Goal: Task Accomplishment & Management: Manage account settings

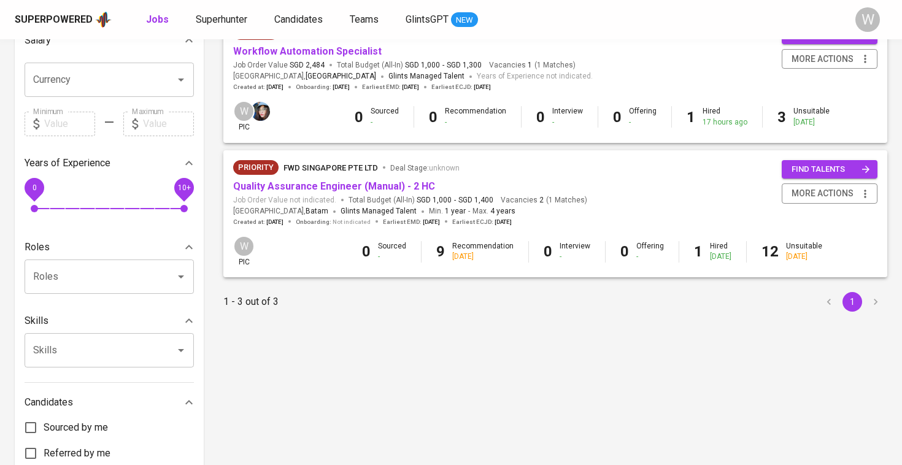
scroll to position [186, 0]
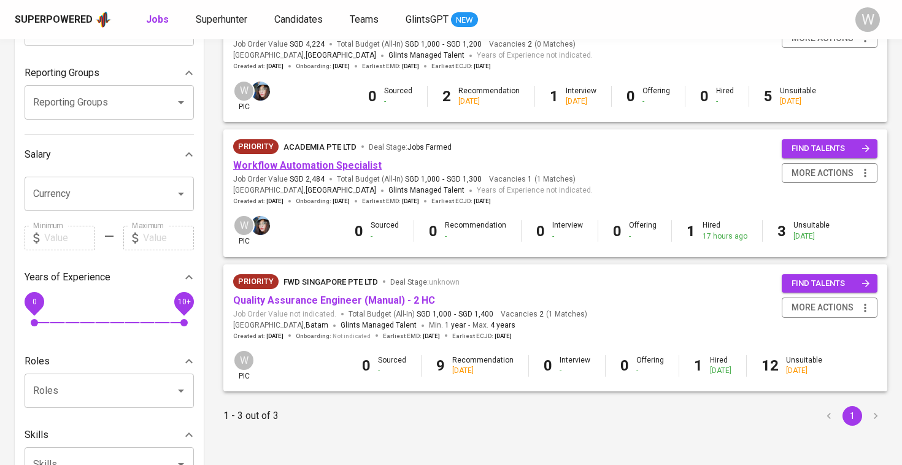
click at [319, 165] on link "Workflow Automation Specialist" at bounding box center [307, 165] width 148 height 12
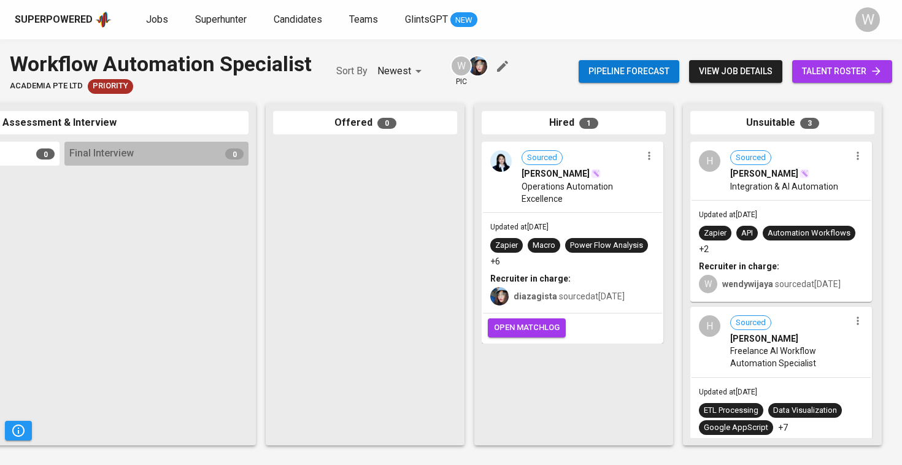
scroll to position [0, 559]
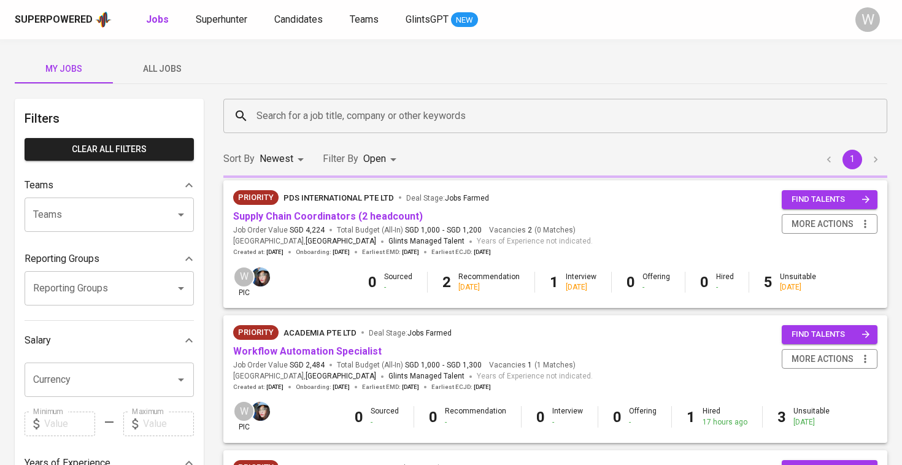
scroll to position [186, 0]
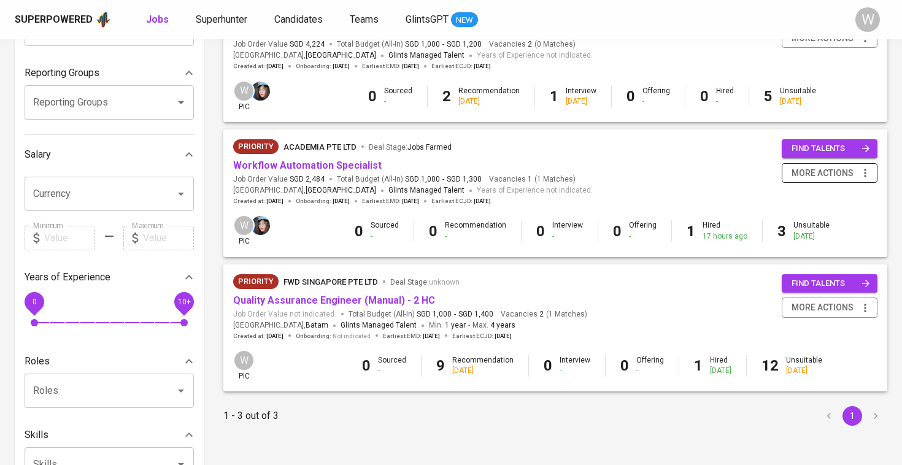
click at [868, 167] on icon "button" at bounding box center [865, 173] width 12 height 12
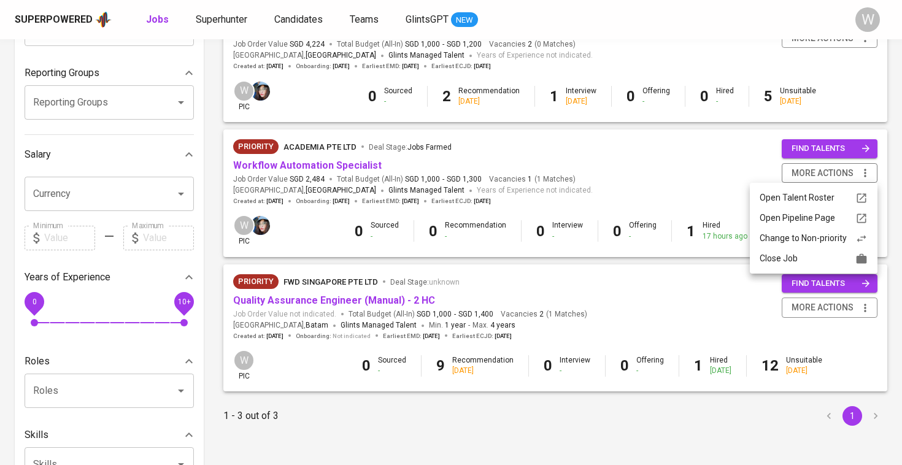
click at [832, 258] on div "Close Job" at bounding box center [813, 258] width 108 height 13
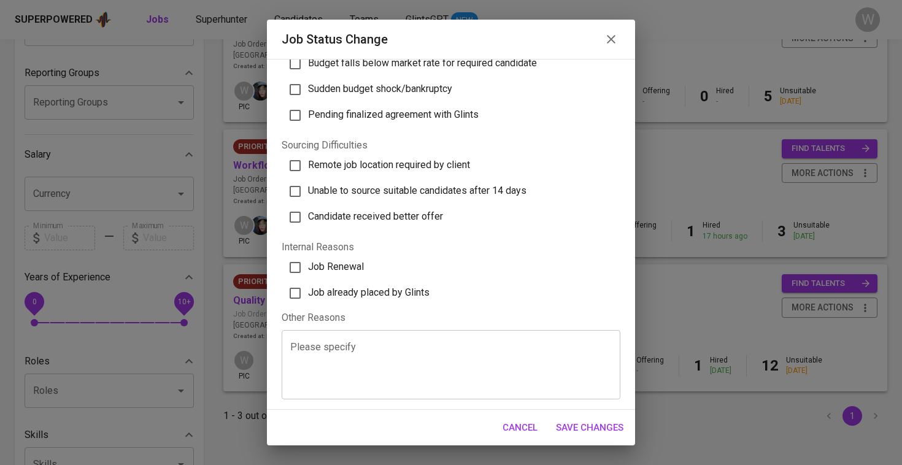
scroll to position [348, 0]
click at [369, 285] on label "Job already placed by Glints" at bounding box center [445, 294] width 331 height 26
click at [308, 285] on input "Job already placed by Glints" at bounding box center [295, 294] width 26 height 26
checkbox input "true"
click at [596, 431] on span "Save Changes" at bounding box center [589, 428] width 67 height 16
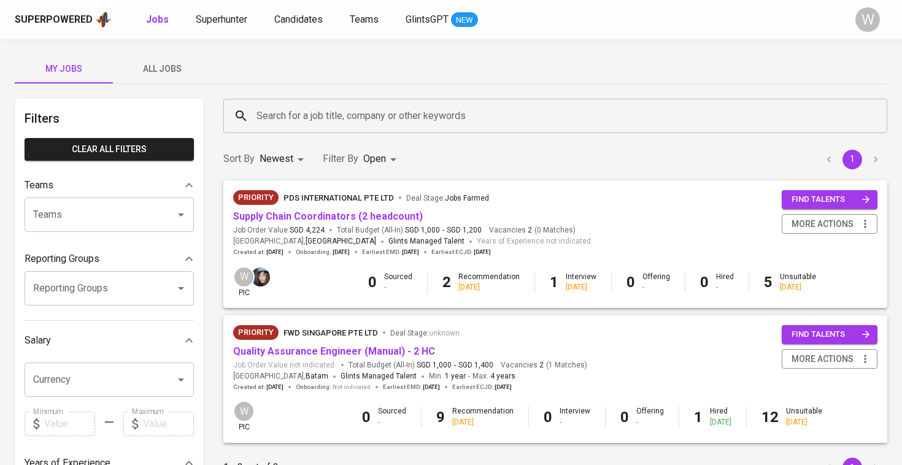
scroll to position [0, 0]
click at [377, 215] on link "Supply Chain Coordinators (2 headcount)" at bounding box center [328, 216] width 190 height 12
